Goal: Information Seeking & Learning: Learn about a topic

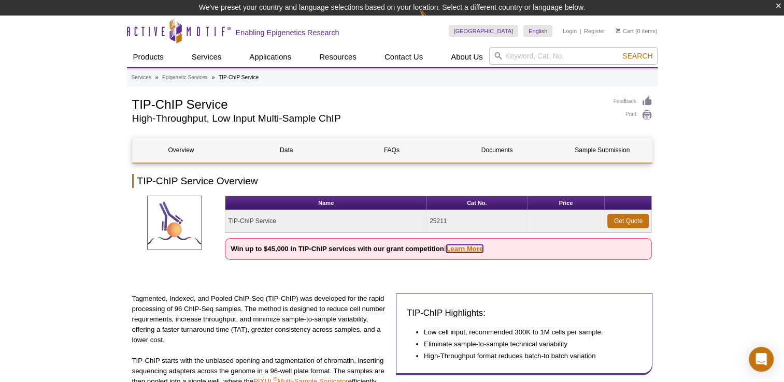
click at [472, 249] on link "Learn More" at bounding box center [464, 249] width 37 height 8
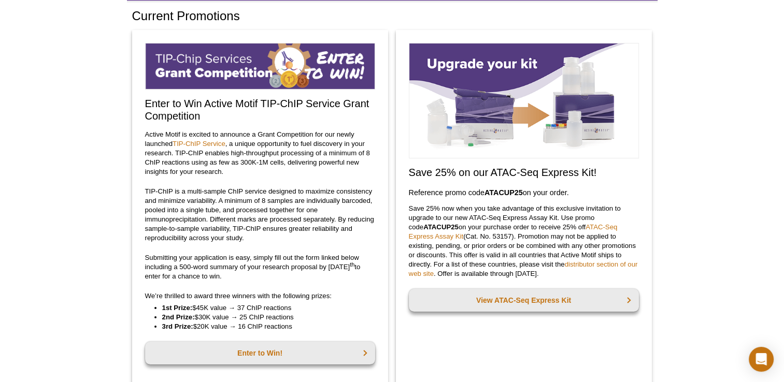
scroll to position [104, 0]
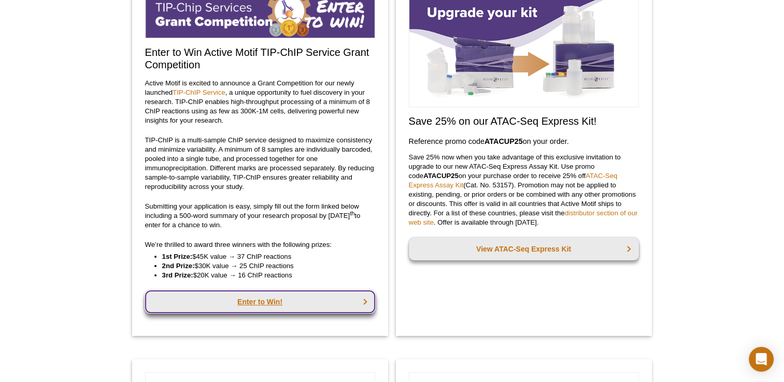
click at [215, 307] on link "Enter to Win!" at bounding box center [260, 302] width 230 height 23
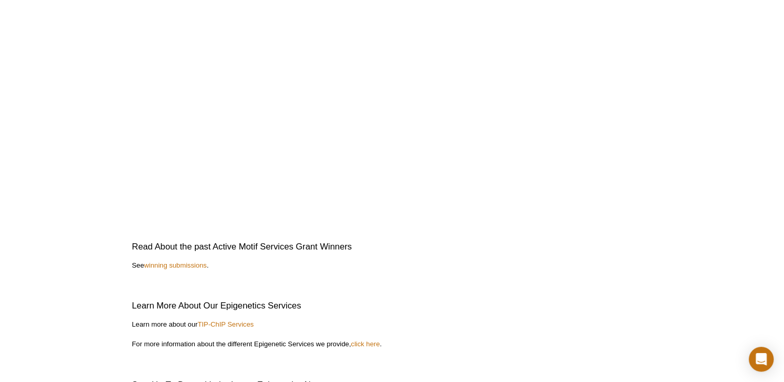
scroll to position [2332, 0]
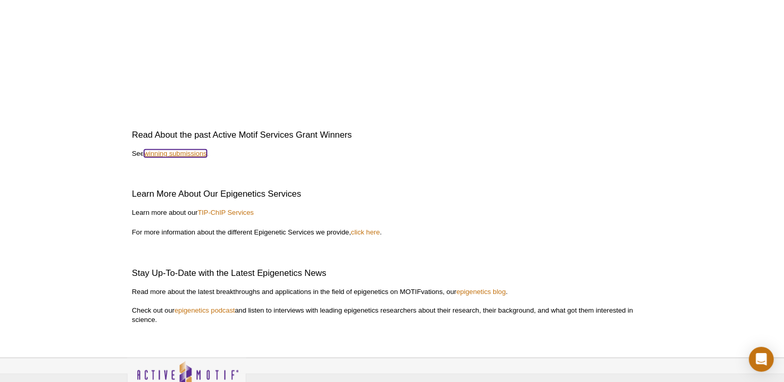
click at [186, 153] on link "winning submissions" at bounding box center [175, 154] width 63 height 8
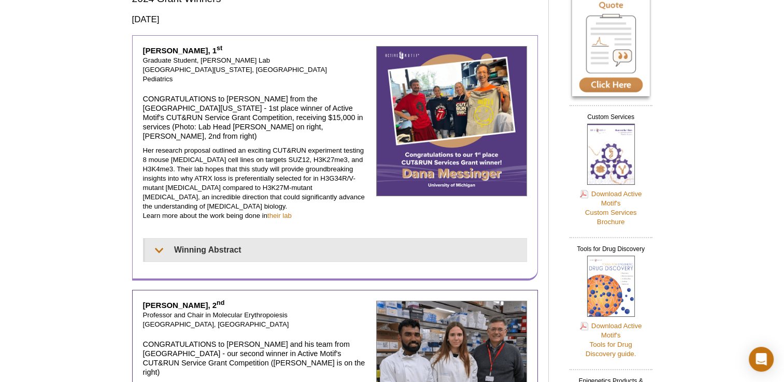
scroll to position [104, 0]
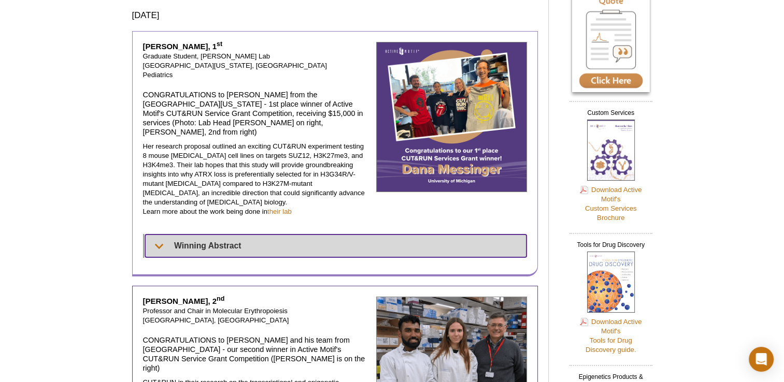
click at [155, 235] on summary "Winning Abstract" at bounding box center [335, 246] width 381 height 23
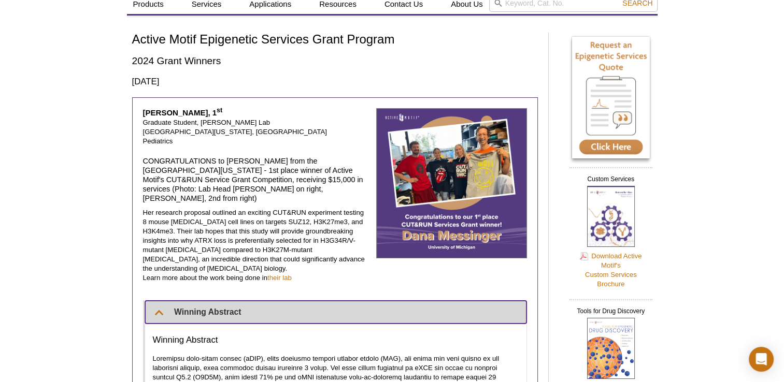
scroll to position [0, 0]
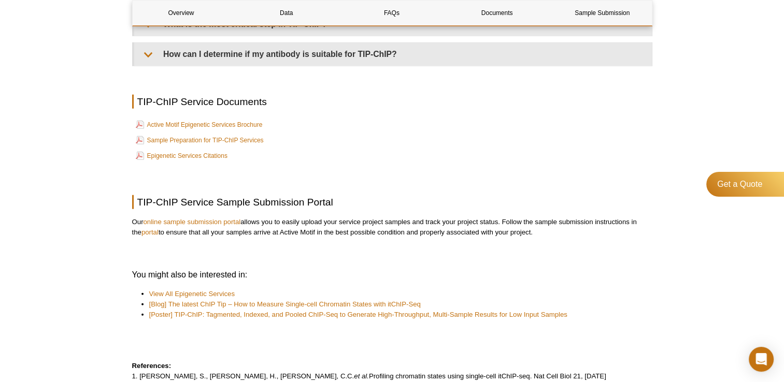
scroll to position [2616, 0]
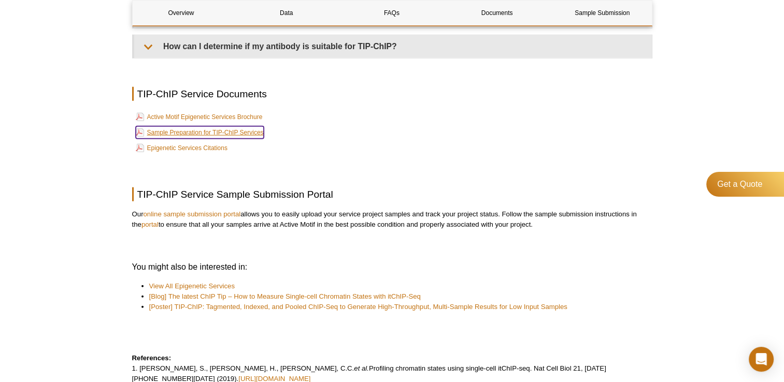
click at [205, 135] on link "Sample Preparation for TIP-ChIP Services" at bounding box center [200, 132] width 128 height 12
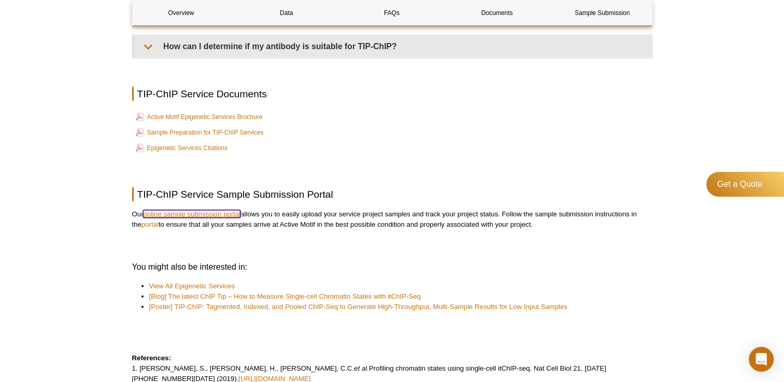
click at [229, 217] on link "online sample submission portal" at bounding box center [191, 214] width 97 height 8
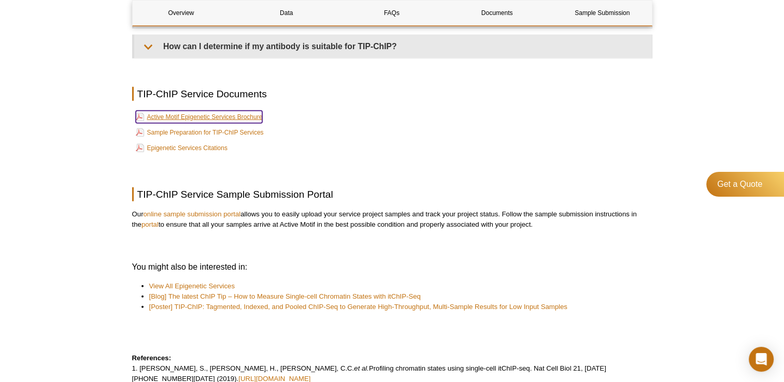
click at [189, 123] on link "Active Motif Epigenetic Services Brochure" at bounding box center [199, 117] width 127 height 12
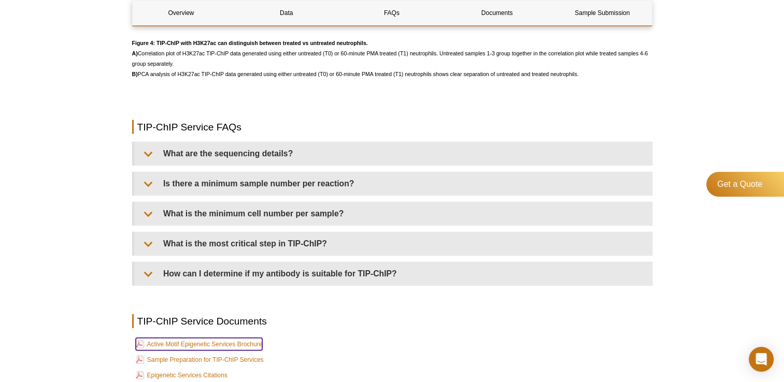
scroll to position [2392, 0]
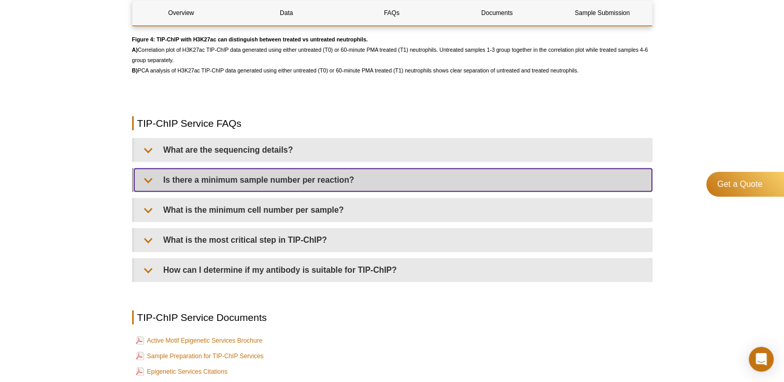
click at [256, 190] on summary "Is there a minimum sample number per reaction?" at bounding box center [393, 180] width 518 height 23
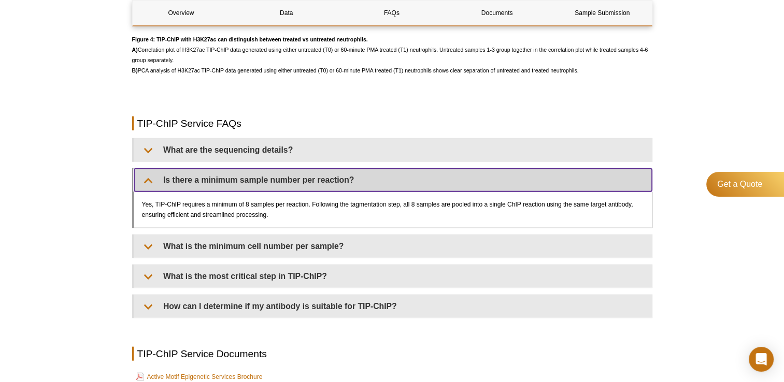
scroll to position [2444, 0]
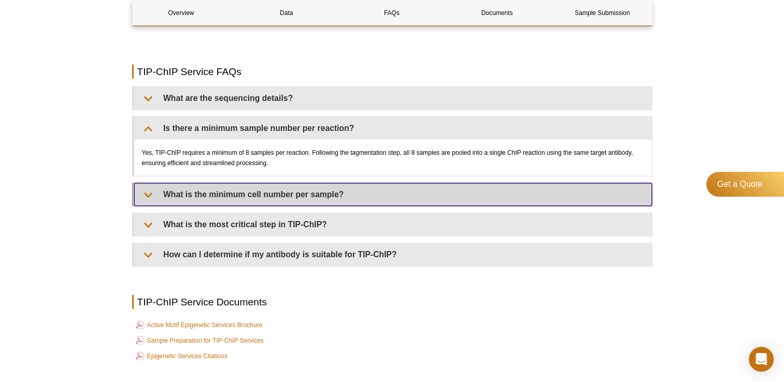
click at [315, 205] on summary "What is the minimum cell number per sample?" at bounding box center [393, 194] width 518 height 23
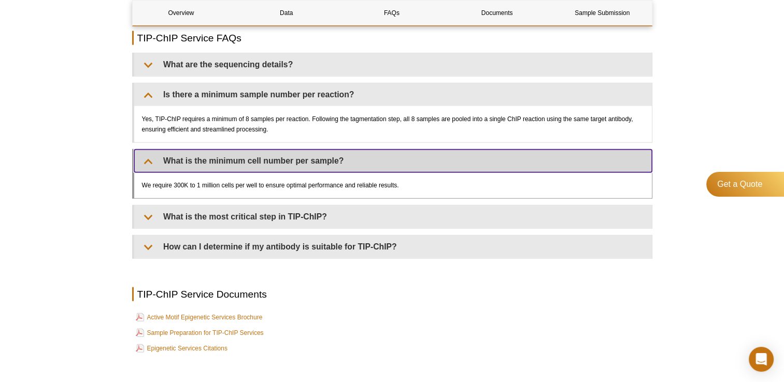
scroll to position [2496, 0]
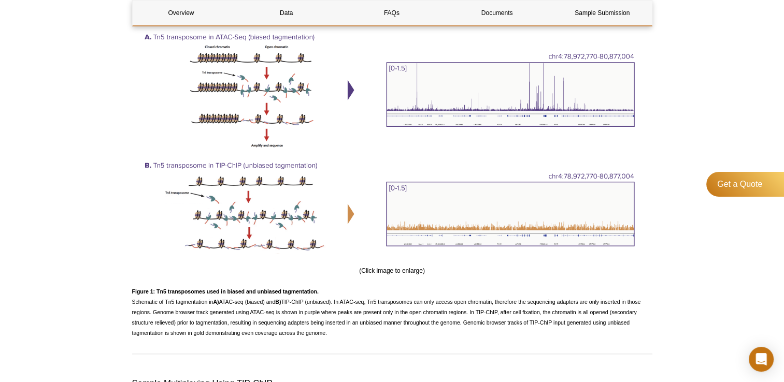
scroll to position [889, 0]
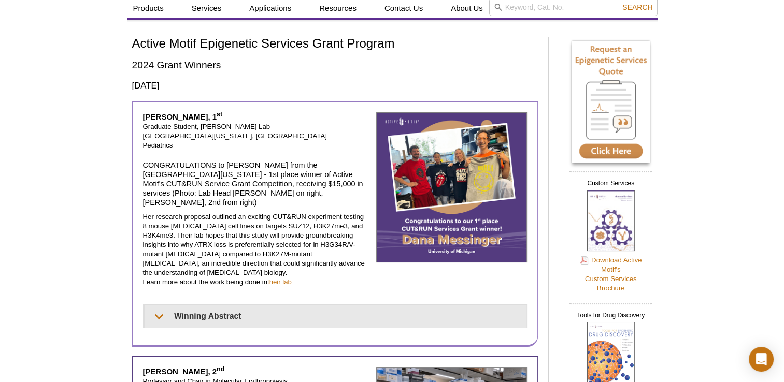
scroll to position [52, 0]
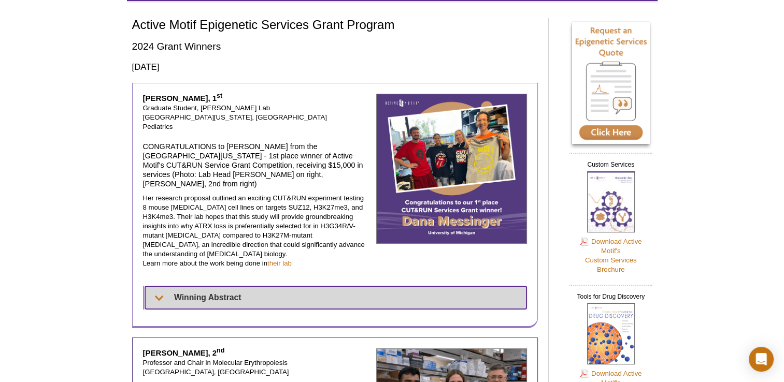
click at [155, 287] on summary "Winning Abstract" at bounding box center [335, 298] width 381 height 23
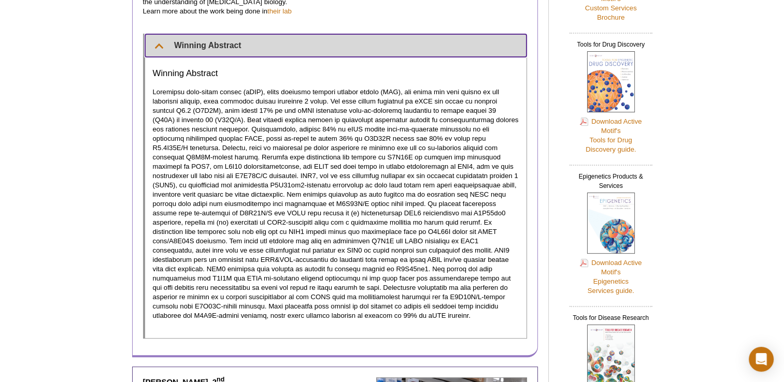
scroll to position [311, 0]
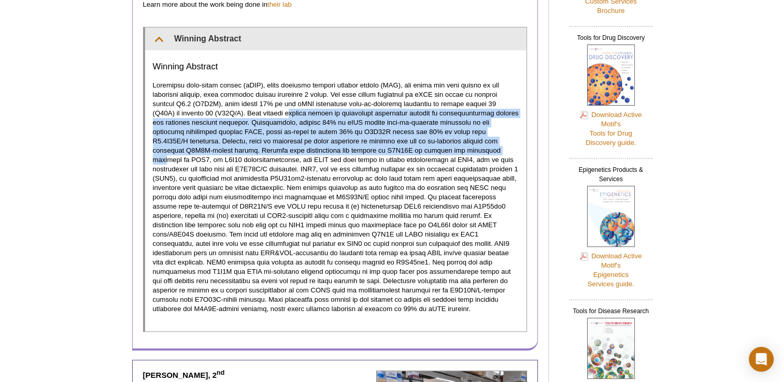
drag, startPoint x: 263, startPoint y: 92, endPoint x: 382, endPoint y: 132, distance: 125.7
click at [382, 132] on p at bounding box center [336, 197] width 366 height 233
click at [487, 112] on p at bounding box center [336, 197] width 366 height 233
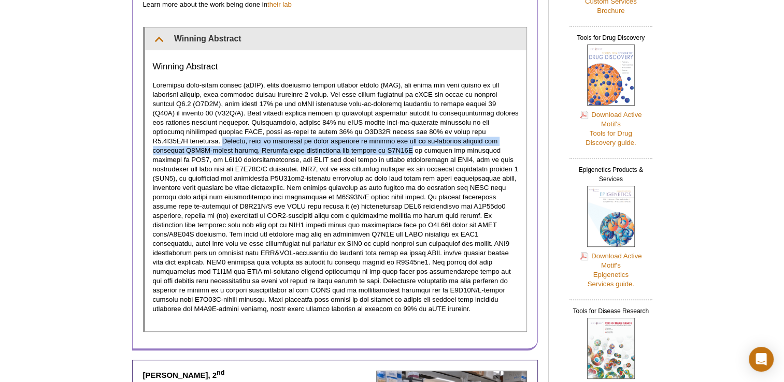
drag, startPoint x: 487, startPoint y: 112, endPoint x: 295, endPoint y: 131, distance: 192.6
click at [295, 131] on p at bounding box center [336, 197] width 366 height 233
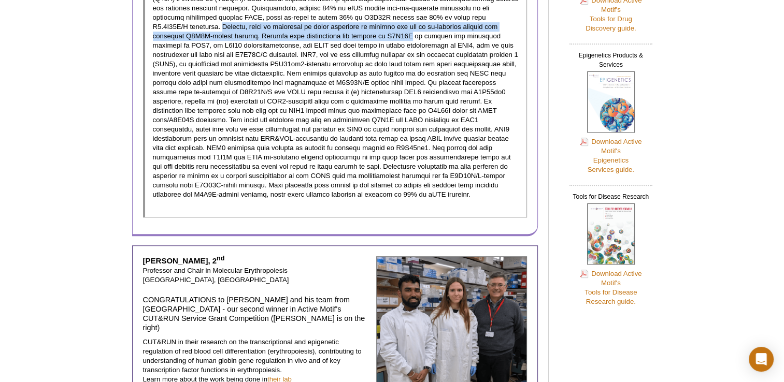
scroll to position [570, 0]
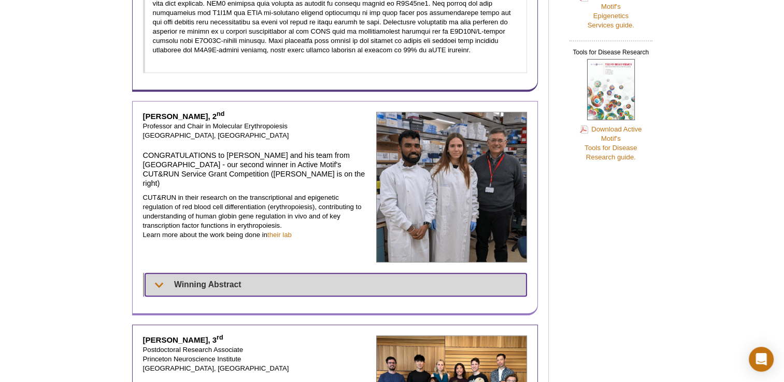
click at [232, 274] on summary "Winning Abstract" at bounding box center [336, 285] width 382 height 23
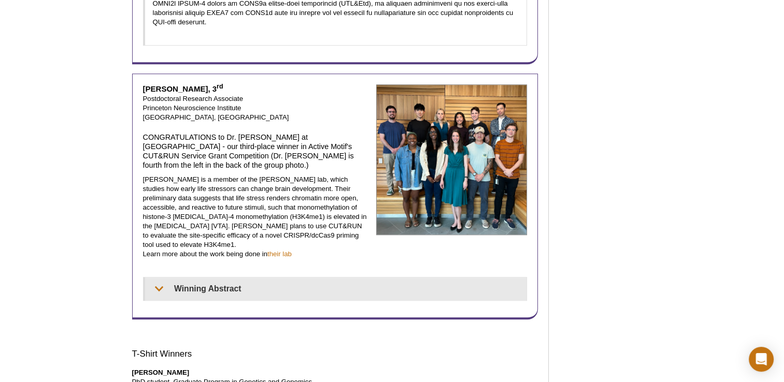
scroll to position [985, 0]
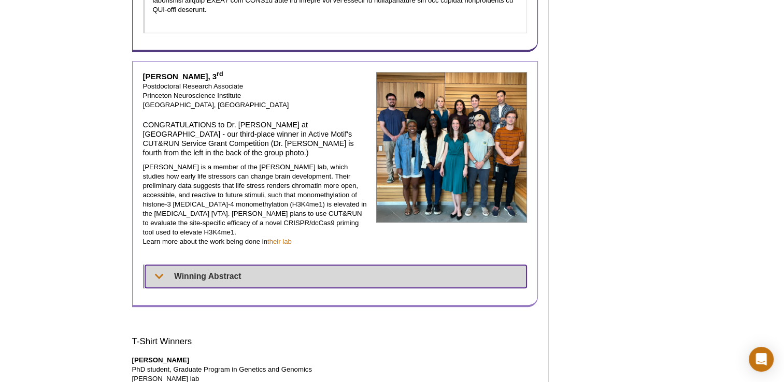
click at [341, 265] on summary "Winning Abstract" at bounding box center [336, 276] width 382 height 23
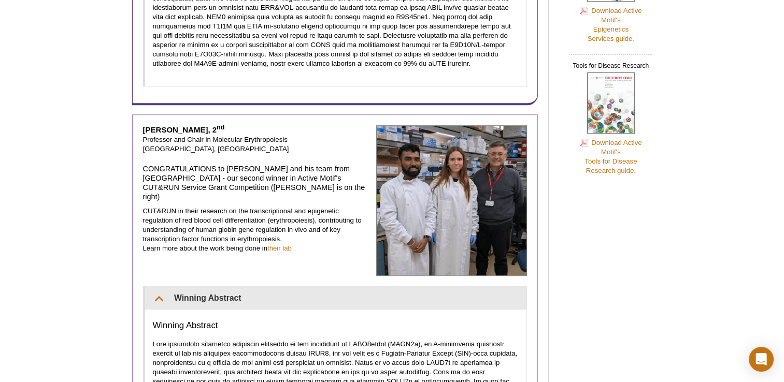
scroll to position [415, 0]
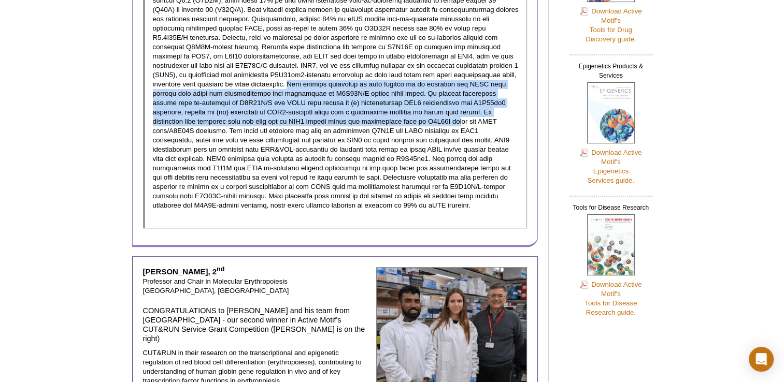
drag, startPoint x: 220, startPoint y: 65, endPoint x: 373, endPoint y: 103, distance: 157.5
click at [373, 103] on p at bounding box center [336, 93] width 366 height 233
copy p "The overall objective of this project is to determine how ATRX loss impacts cel…"
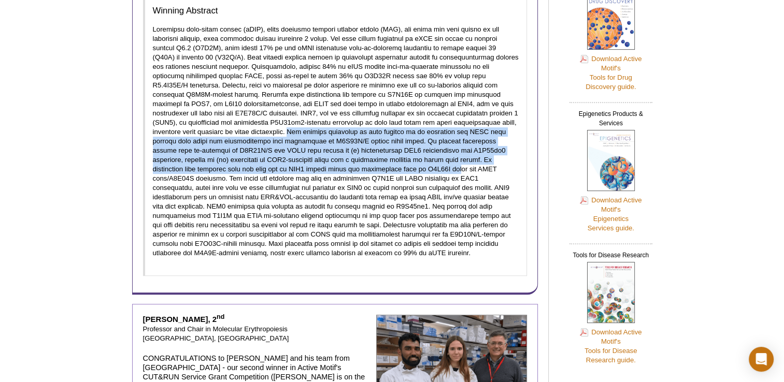
scroll to position [363, 0]
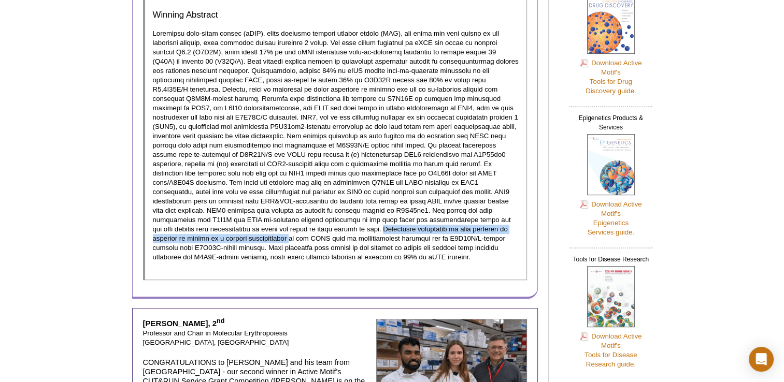
drag, startPoint x: 218, startPoint y: 209, endPoint x: 481, endPoint y: 211, distance: 263.3
click at [481, 211] on p at bounding box center [336, 145] width 366 height 233
copy p "Successful completion of this proposal is expected to result in a clearer under…"
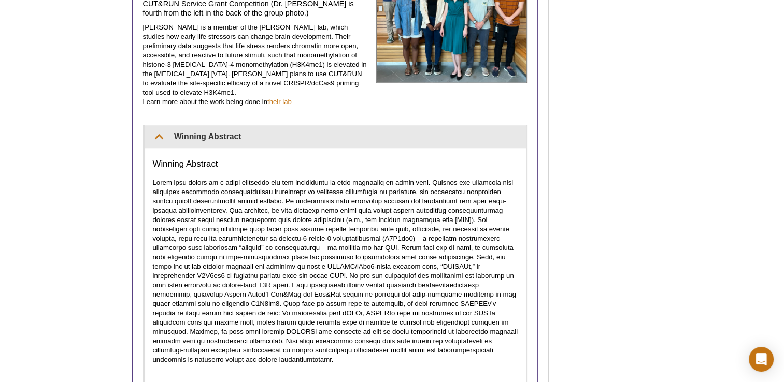
scroll to position [1140, 0]
